Goal: Transaction & Acquisition: Obtain resource

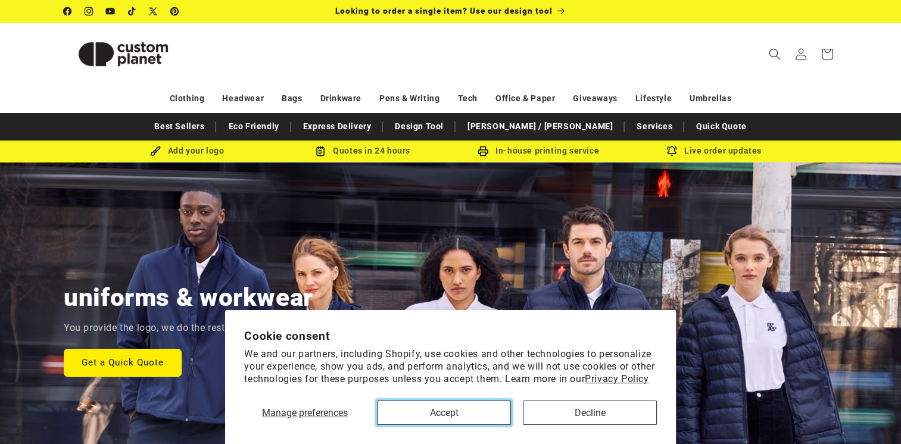
click at [478, 406] on button "Accept" at bounding box center [444, 413] width 134 height 24
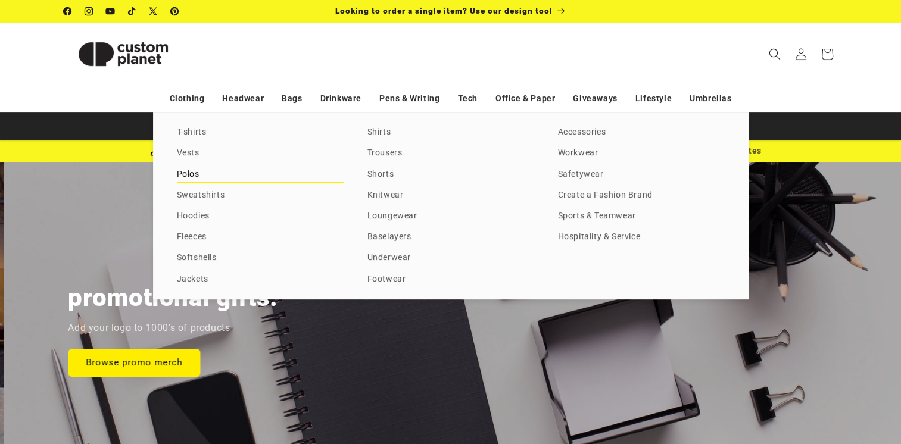
scroll to position [0, 1801]
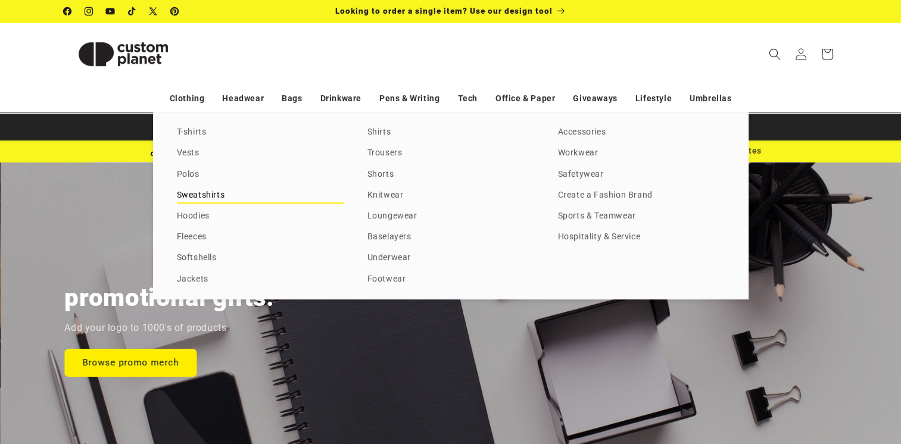
click at [198, 193] on link "Sweatshirts" at bounding box center [260, 196] width 167 height 16
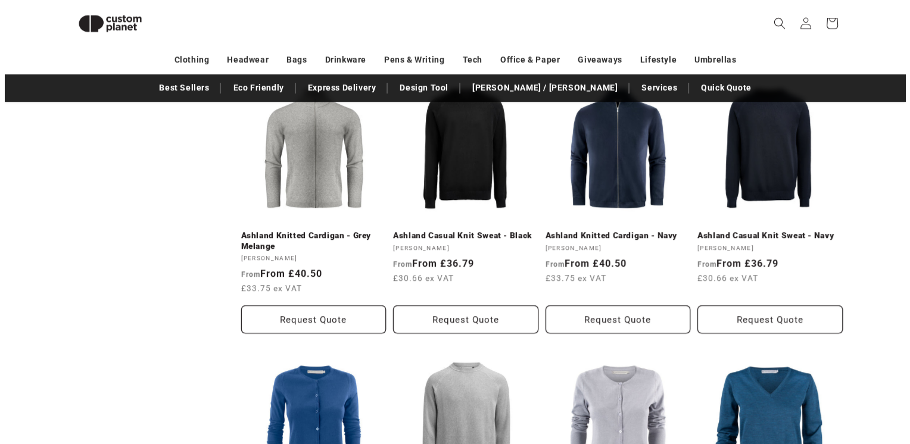
scroll to position [579, 0]
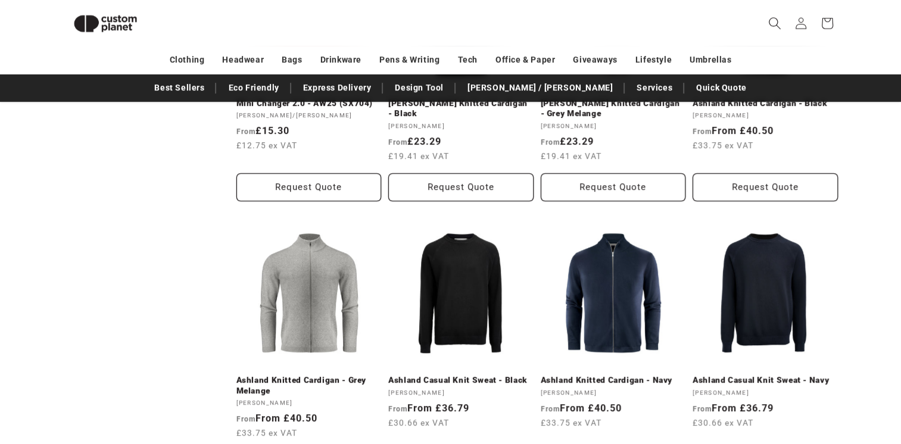
click at [768, 23] on icon "Search" at bounding box center [774, 23] width 13 height 13
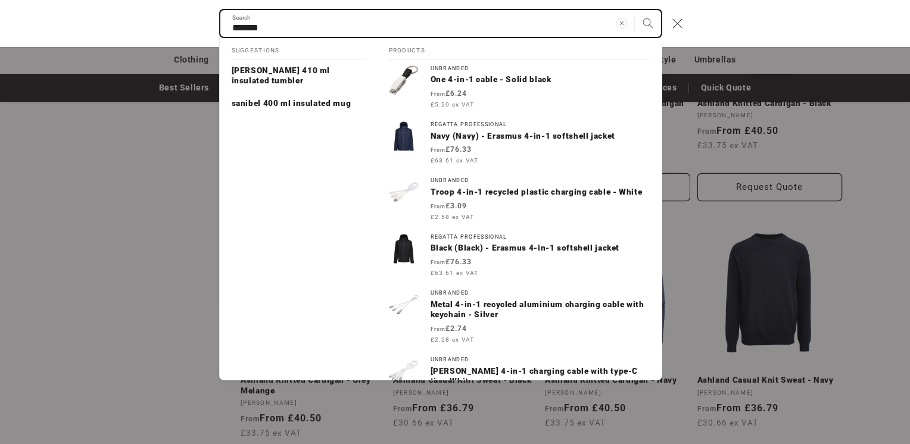
type input "*******"
click at [635, 10] on button "Search" at bounding box center [648, 23] width 26 height 26
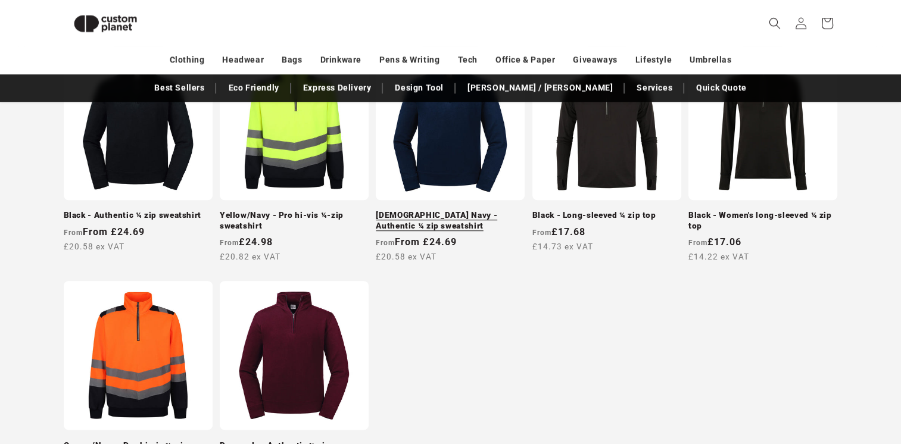
scroll to position [830, 0]
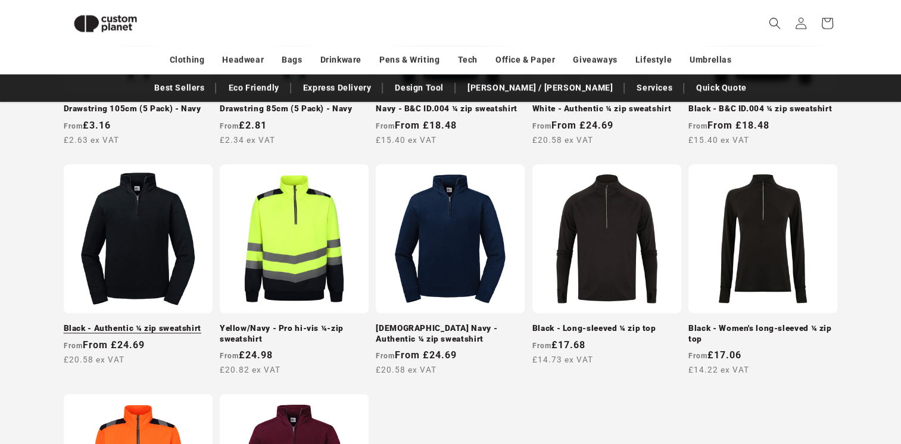
click at [126, 323] on link "Black - Authentic ¼ zip sweatshirt" at bounding box center [138, 328] width 149 height 11
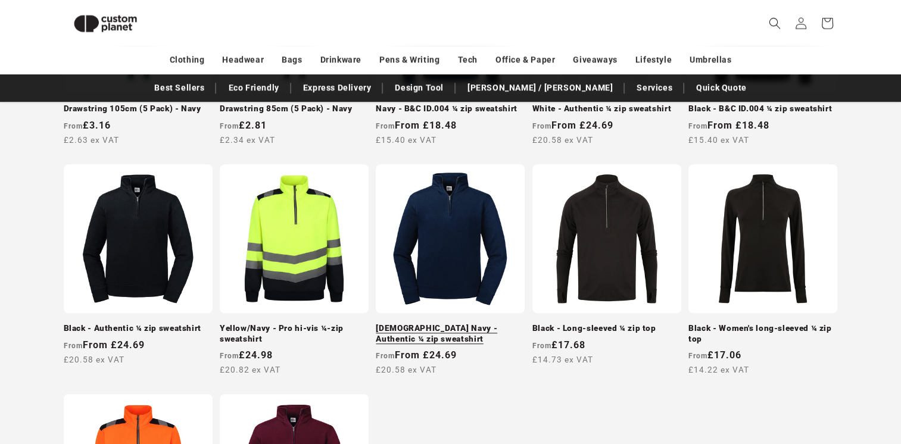
click at [413, 326] on link "French Navy - Authentic ¼ zip sweatshirt" at bounding box center [450, 333] width 149 height 21
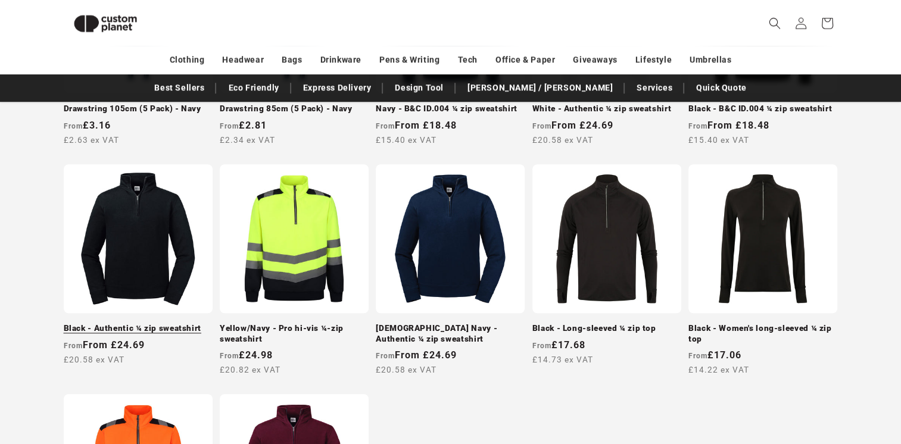
click at [145, 323] on link "Black - Authentic ¼ zip sweatshirt" at bounding box center [138, 328] width 149 height 11
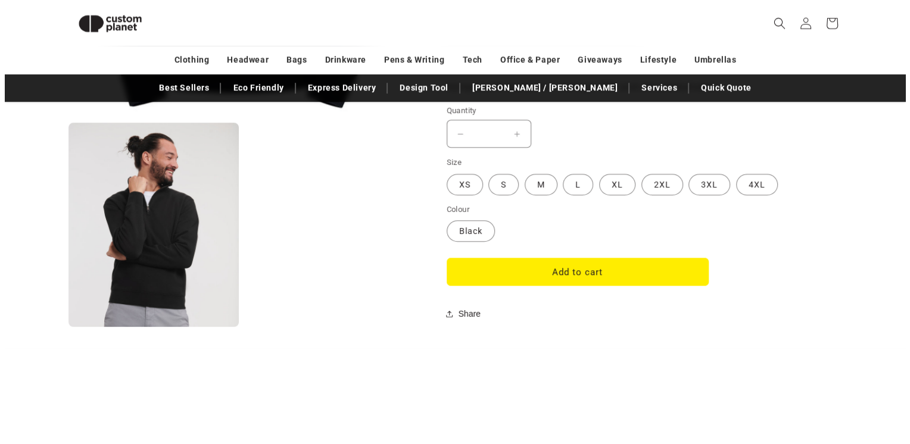
scroll to position [995, 0]
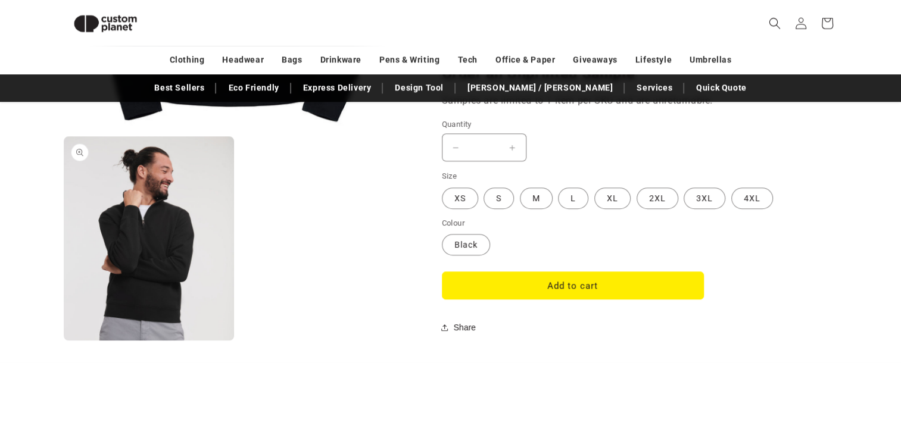
click at [64, 341] on button "Open media 2 in modal" at bounding box center [64, 341] width 0 height 0
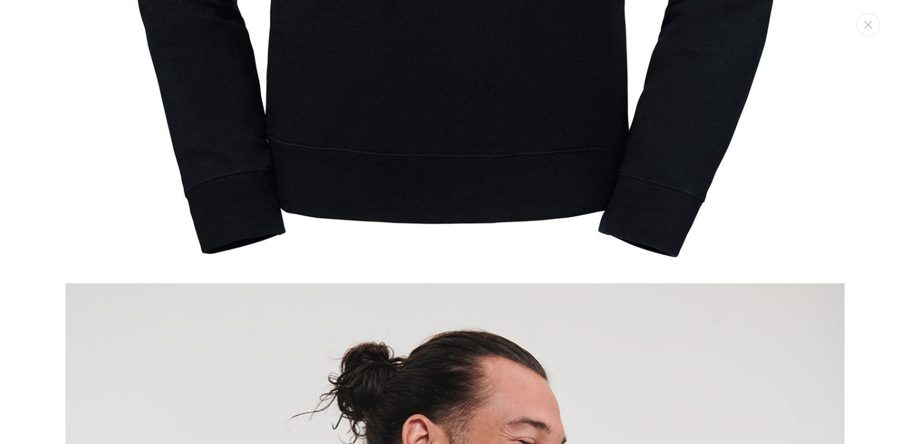
scroll to position [476, 0]
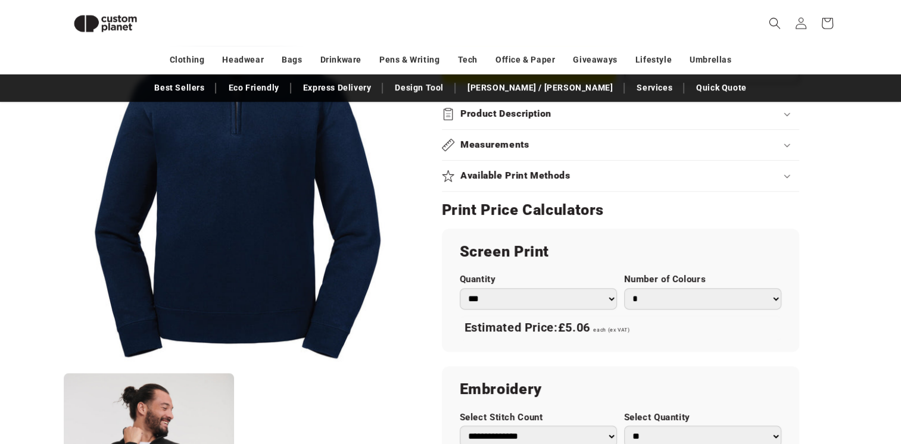
scroll to position [579, 0]
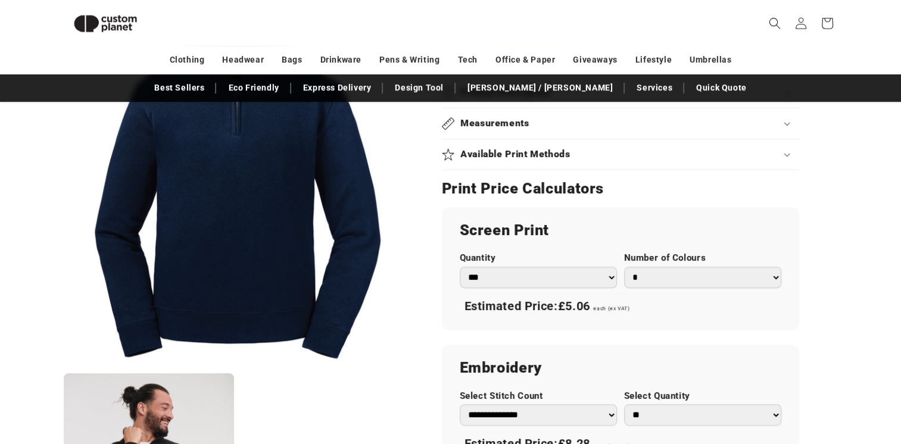
click at [507, 273] on select "*** *** *** **** **** **** ***** *****" at bounding box center [538, 277] width 157 height 21
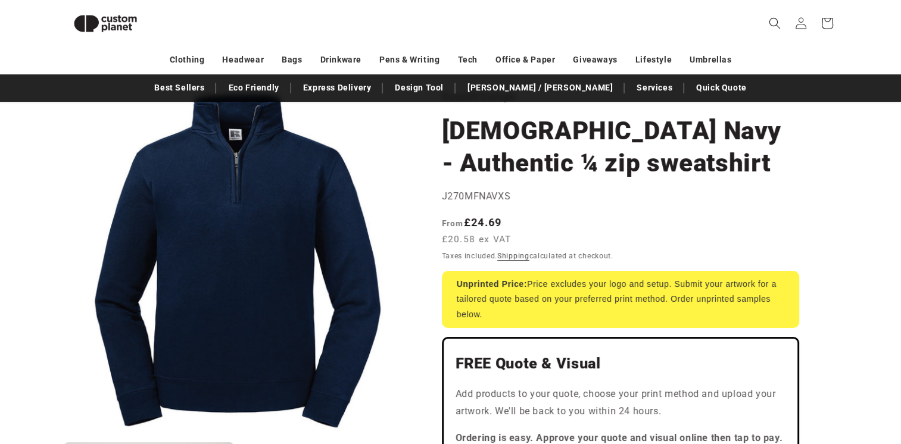
scroll to position [0, 0]
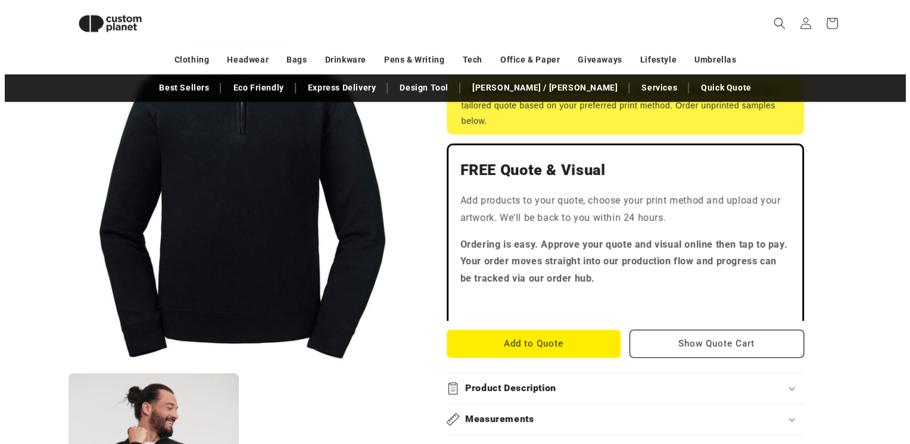
scroll to position [282, 0]
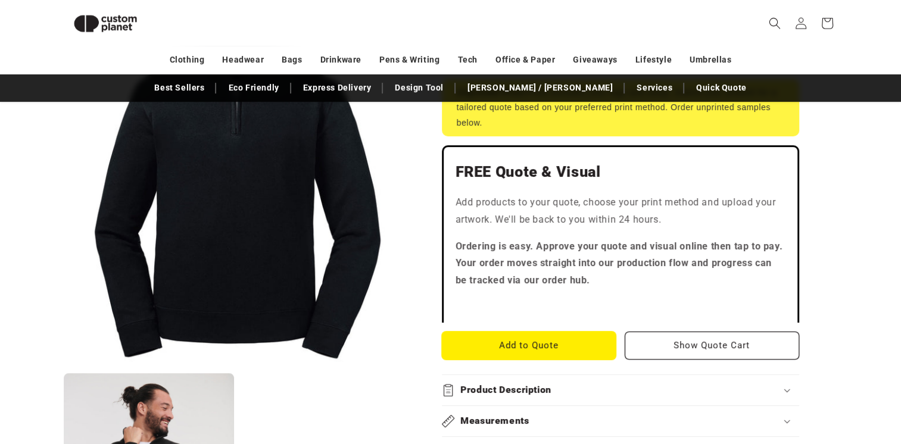
click at [537, 347] on button "Add to Quote" at bounding box center [529, 346] width 174 height 28
